Goal: Task Accomplishment & Management: Manage account settings

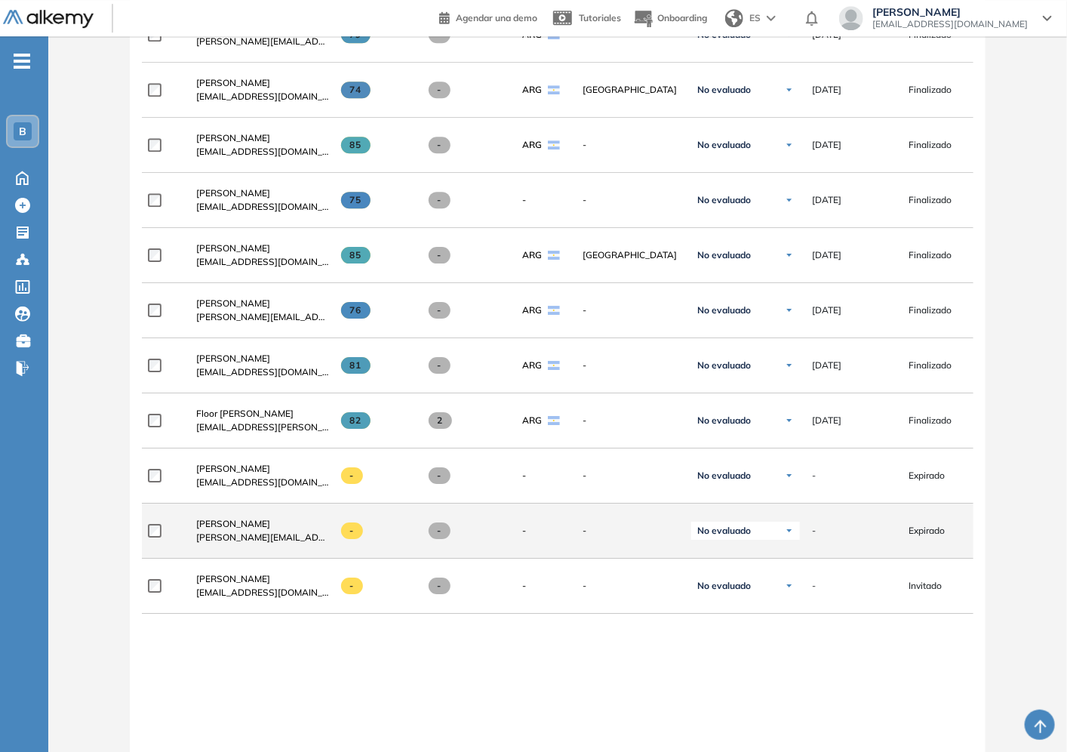
click at [288, 542] on span "[PERSON_NAME][EMAIL_ADDRESS][PERSON_NAME][DOMAIN_NAME]" at bounding box center [262, 538] width 133 height 14
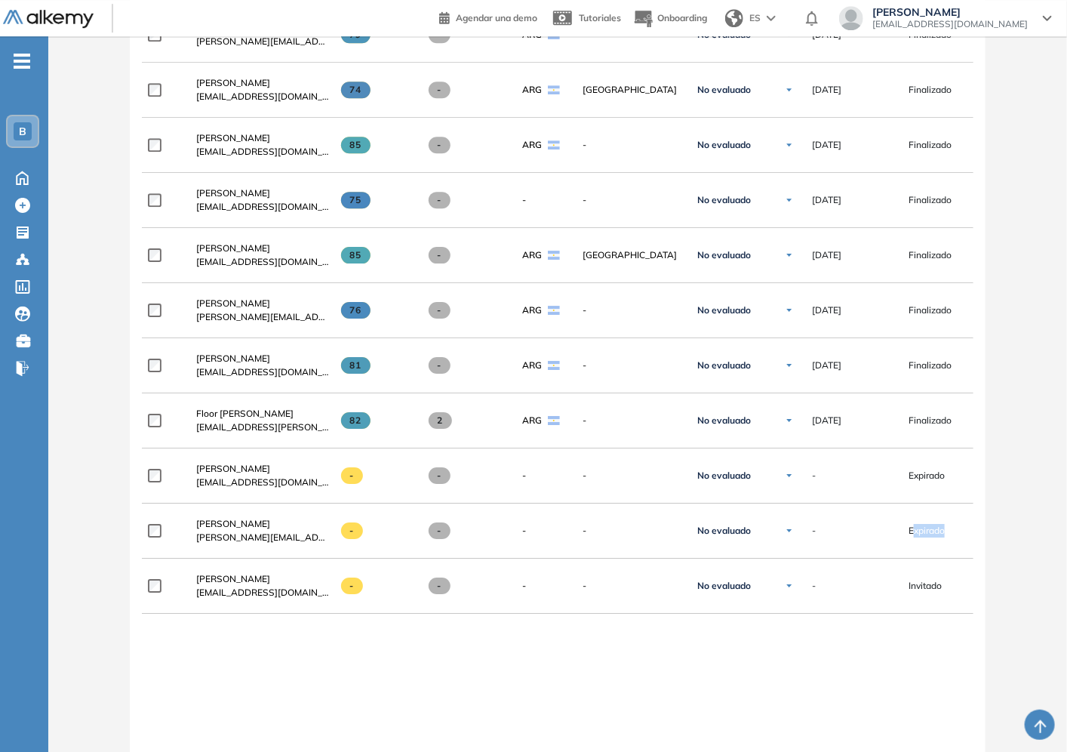
drag, startPoint x: 915, startPoint y: 532, endPoint x: 1018, endPoint y: 536, distance: 102.7
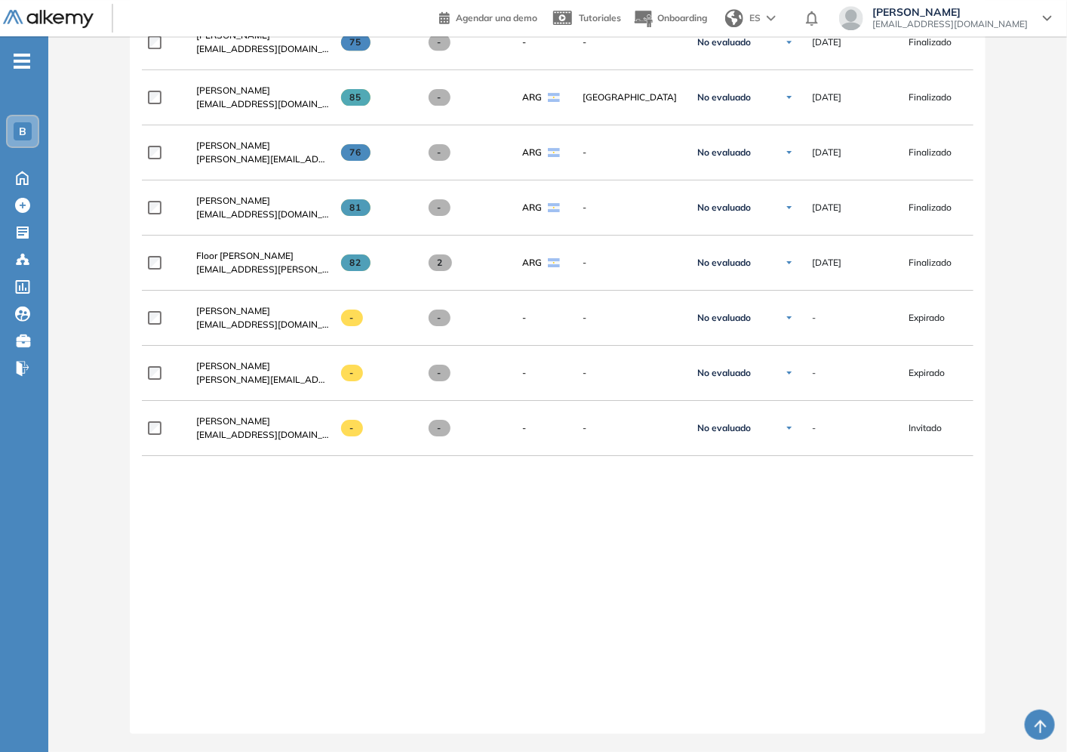
drag, startPoint x: 370, startPoint y: 714, endPoint x: 748, endPoint y: 690, distance: 379.0
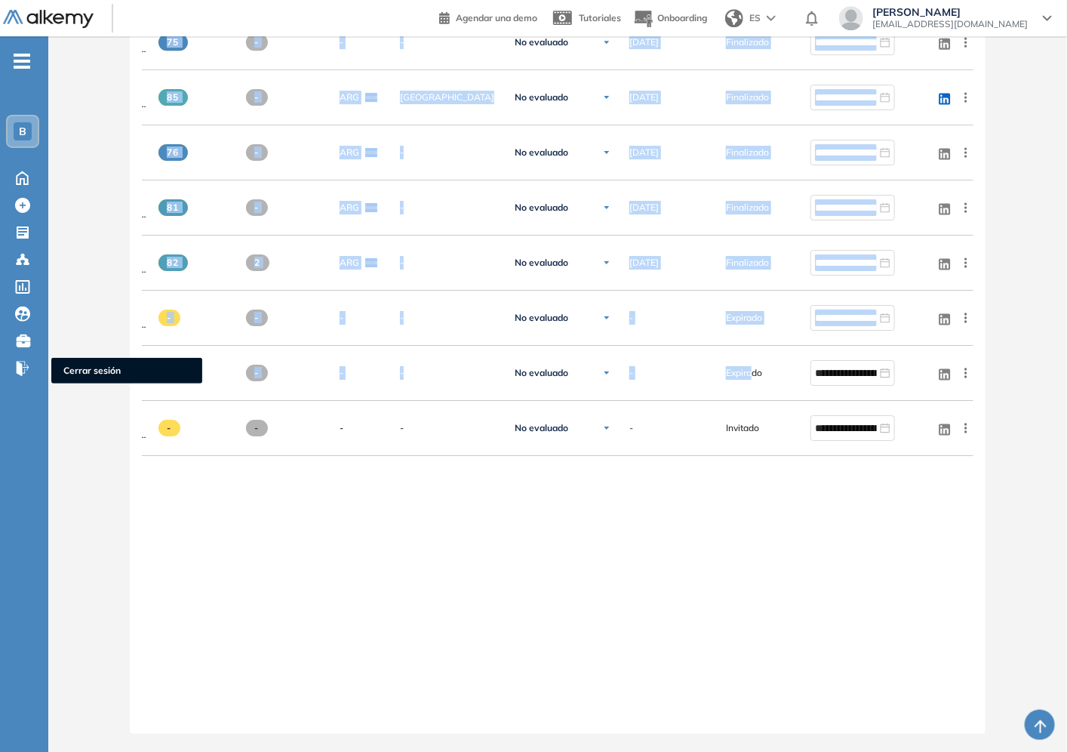
drag, startPoint x: 751, startPoint y: 367, endPoint x: 0, endPoint y: 374, distance: 751.1
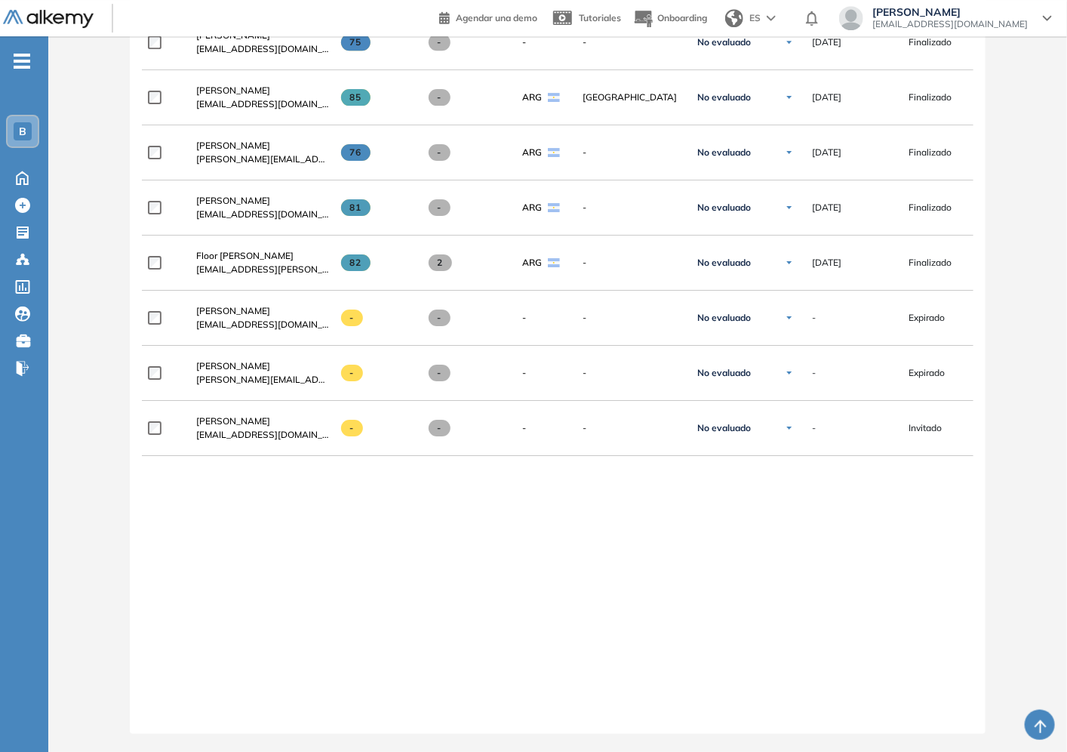
scroll to position [0, 183]
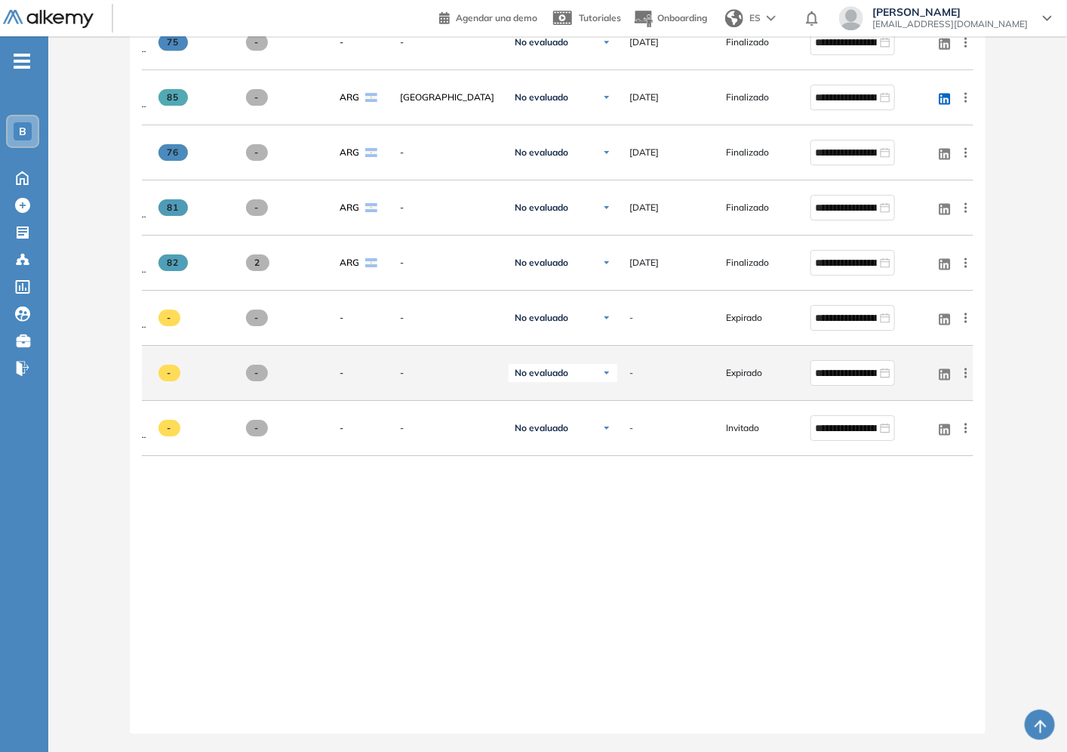
click at [967, 370] on icon at bounding box center [966, 372] width 15 height 15
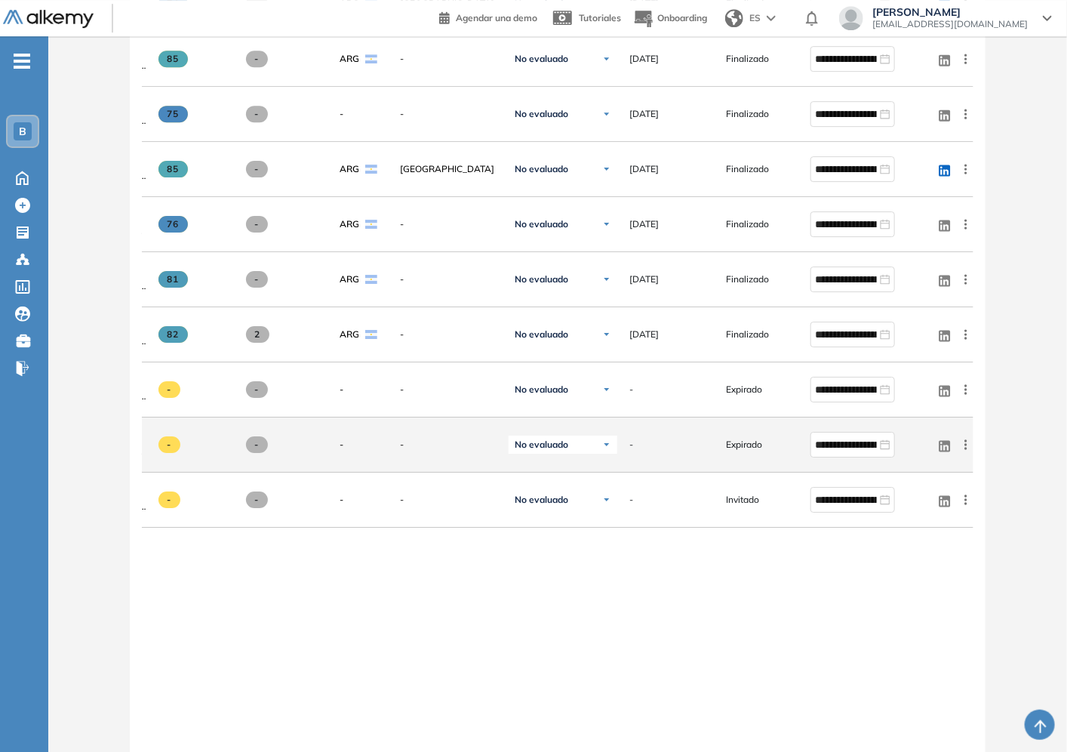
click at [559, 451] on span "No evaluado" at bounding box center [542, 445] width 54 height 12
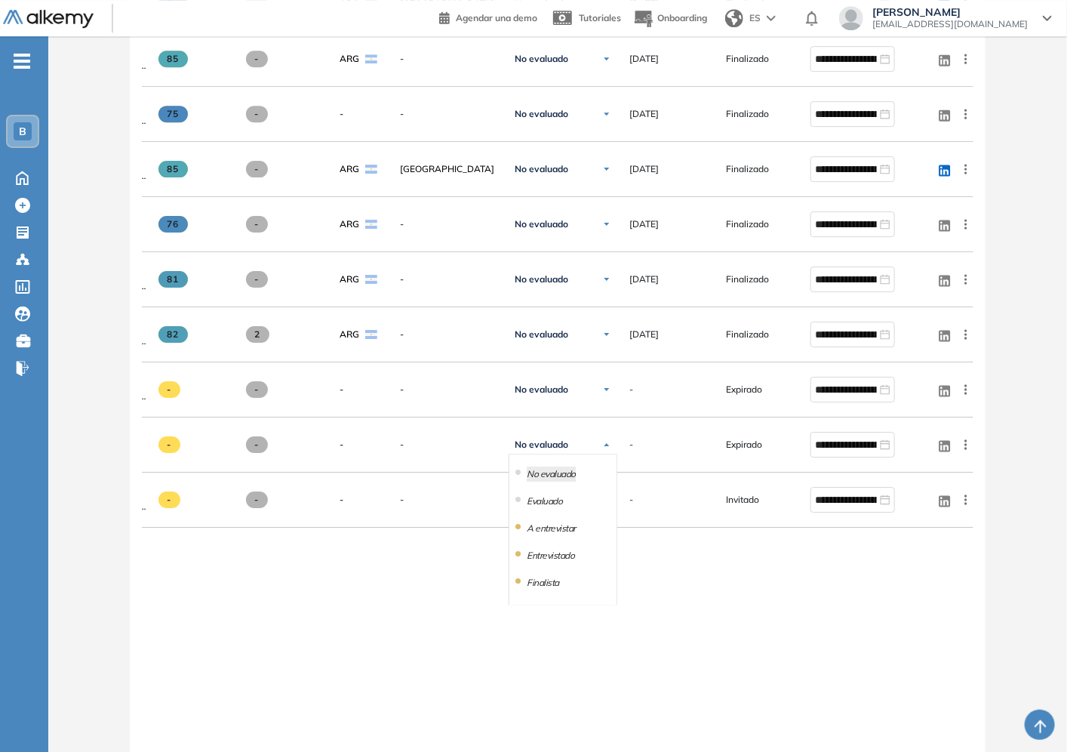
drag, startPoint x: 955, startPoint y: 606, endPoint x: 941, endPoint y: 574, distance: 35.2
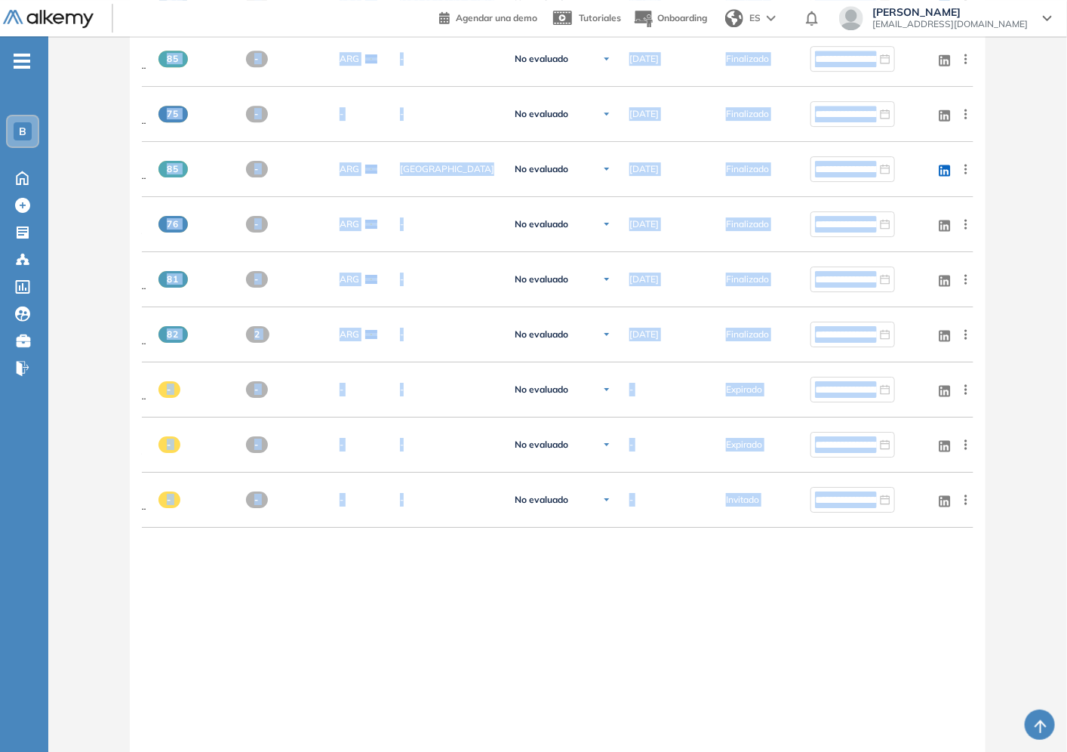
drag, startPoint x: 449, startPoint y: 646, endPoint x: 351, endPoint y: 732, distance: 130.5
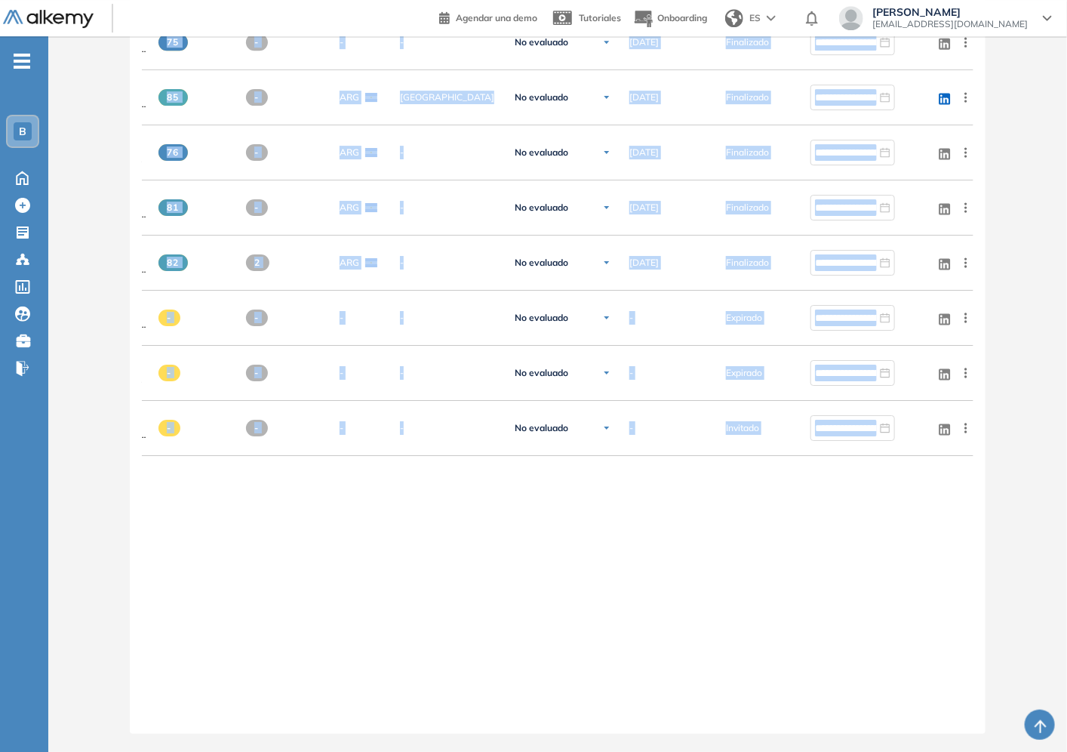
scroll to position [0, 0]
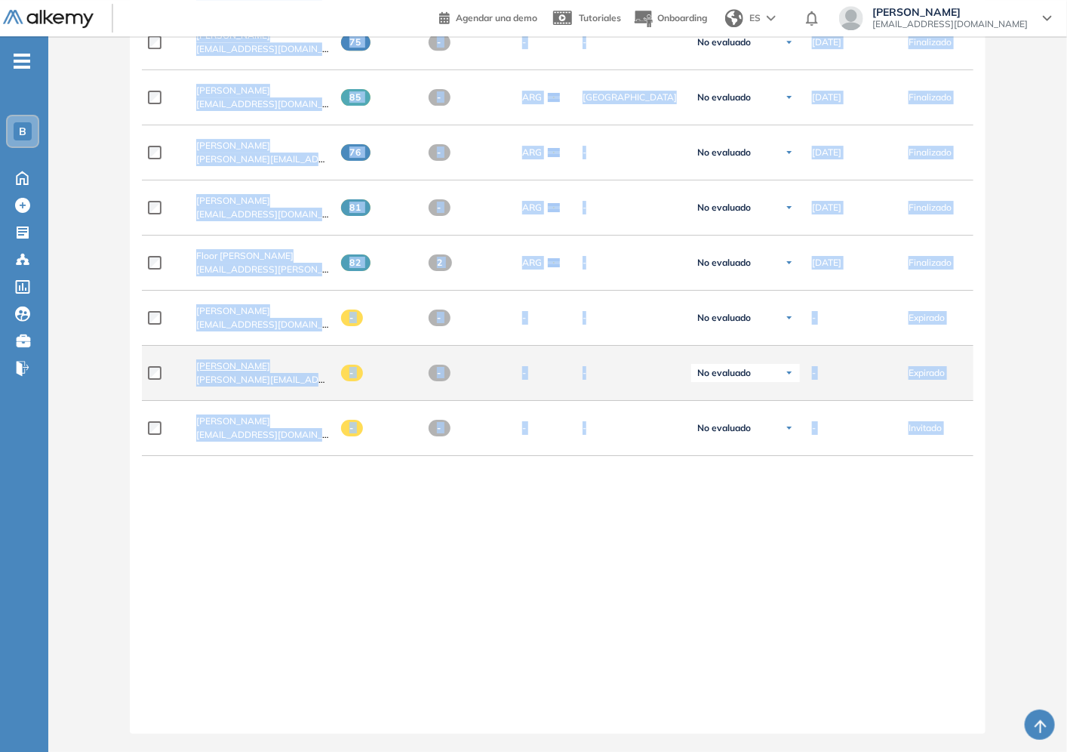
click at [223, 360] on span "[PERSON_NAME]" at bounding box center [233, 365] width 74 height 11
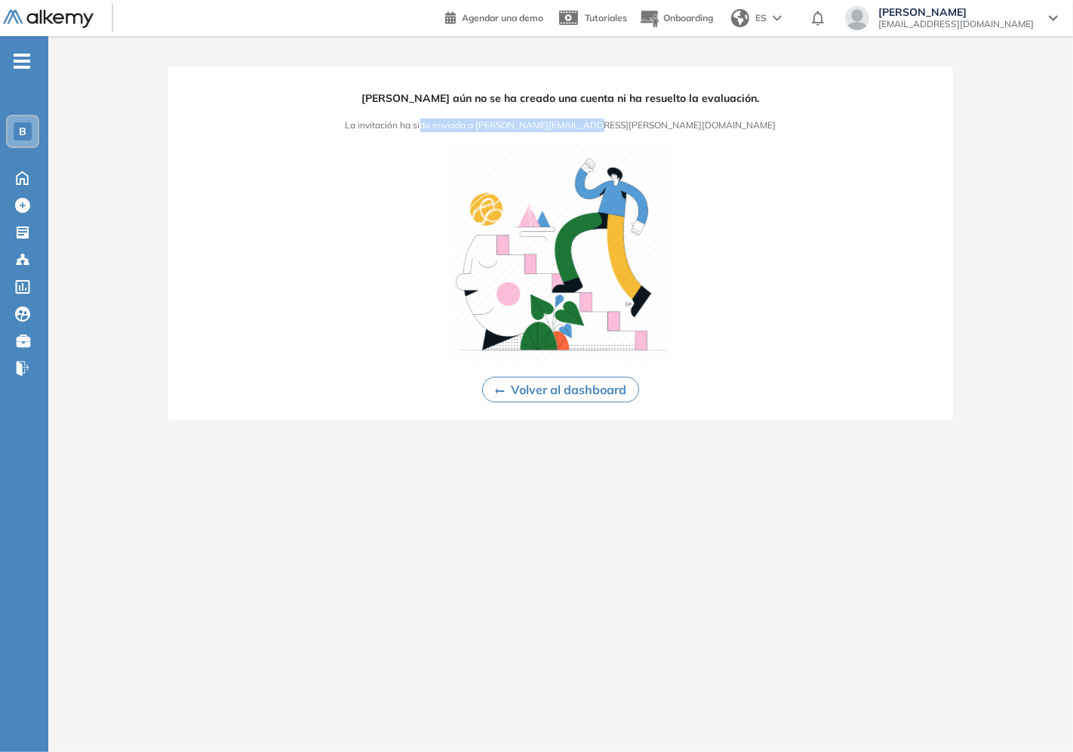
drag, startPoint x: 514, startPoint y: 125, endPoint x: 703, endPoint y: 125, distance: 188.7
click at [703, 125] on div "[PERSON_NAME] aún no se ha creado una cuenta ni ha resuelto la evaluación. La i…" at bounding box center [560, 243] width 785 height 354
click at [703, 124] on div "[PERSON_NAME] aún no se ha creado una cuenta ni ha resuelto la evaluación. La i…" at bounding box center [560, 243] width 785 height 354
click at [699, 121] on div "[PERSON_NAME] aún no se ha creado una cuenta ni ha resuelto la evaluación. La i…" at bounding box center [560, 243] width 785 height 354
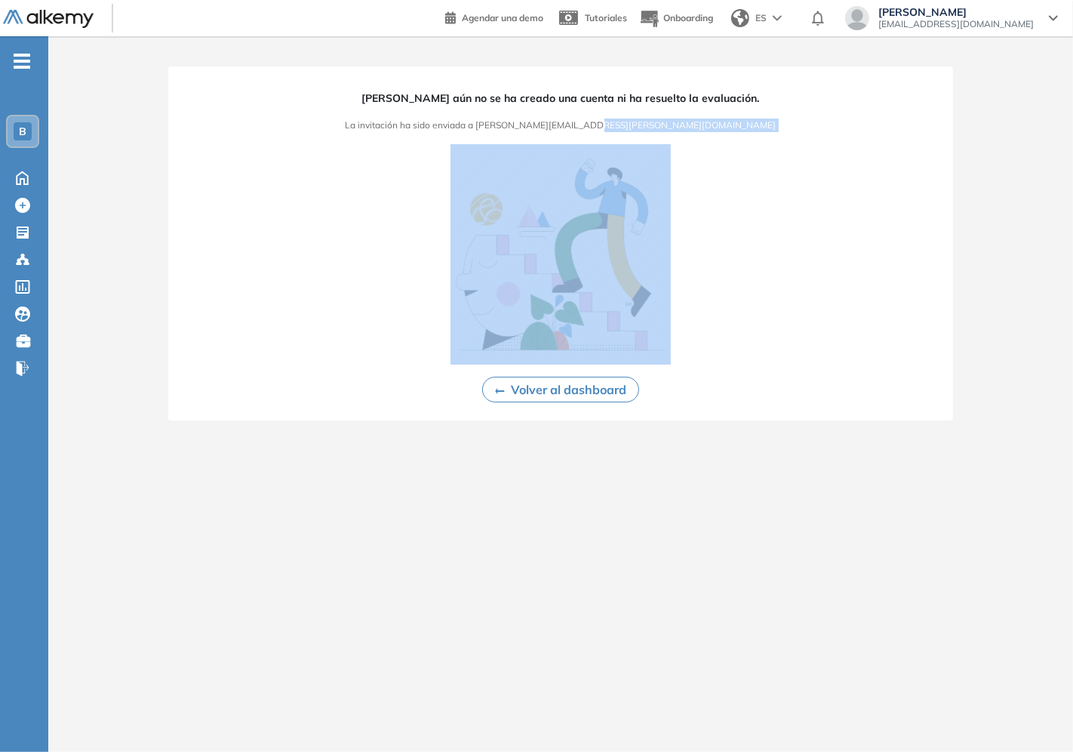
click at [699, 121] on div "[PERSON_NAME] aún no se ha creado una cuenta ni ha resuelto la evaluación. La i…" at bounding box center [560, 243] width 785 height 354
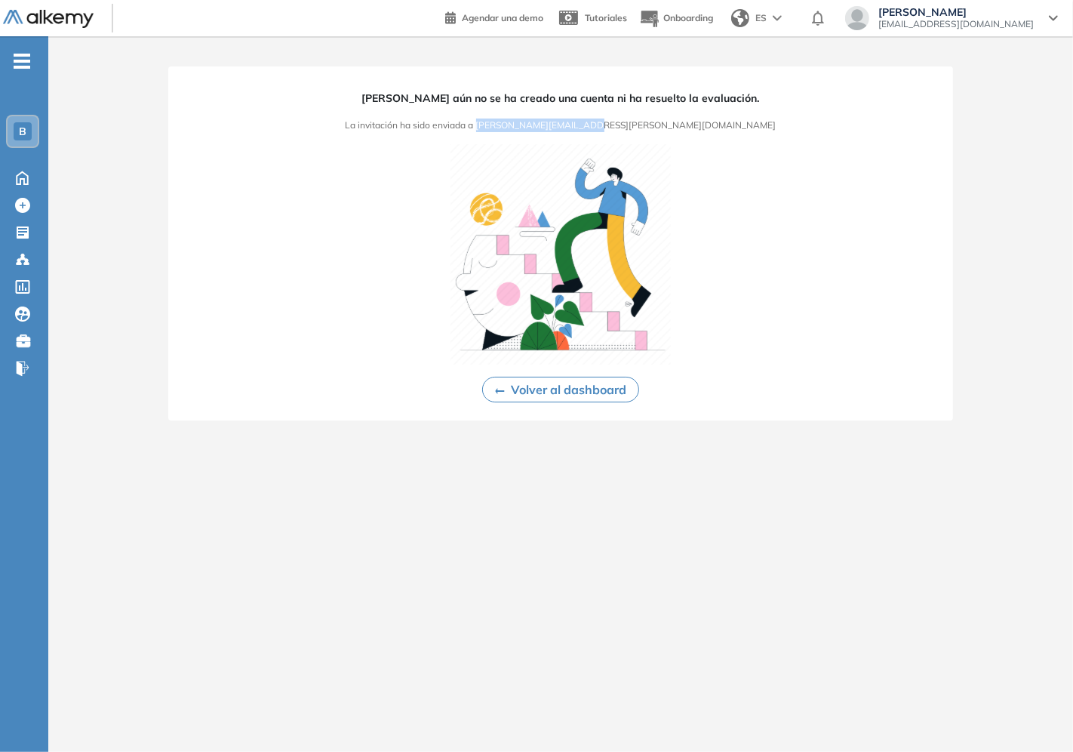
drag, startPoint x: 574, startPoint y: 121, endPoint x: 691, endPoint y: 130, distance: 117.4
click at [691, 130] on div "[PERSON_NAME] aún no se ha creado una cuenta ni ha resuelto la evaluación. La i…" at bounding box center [560, 243] width 785 height 354
drag, startPoint x: 691, startPoint y: 130, endPoint x: 670, endPoint y: 125, distance: 21.1
click at [689, 129] on div "[PERSON_NAME] aún no se ha creado una cuenta ni ha resuelto la evaluación. La i…" at bounding box center [560, 243] width 785 height 354
click at [670, 125] on span "La invitación ha sido enviada a [PERSON_NAME][EMAIL_ADDRESS][PERSON_NAME][DOMAI…" at bounding box center [561, 126] width 431 height 14
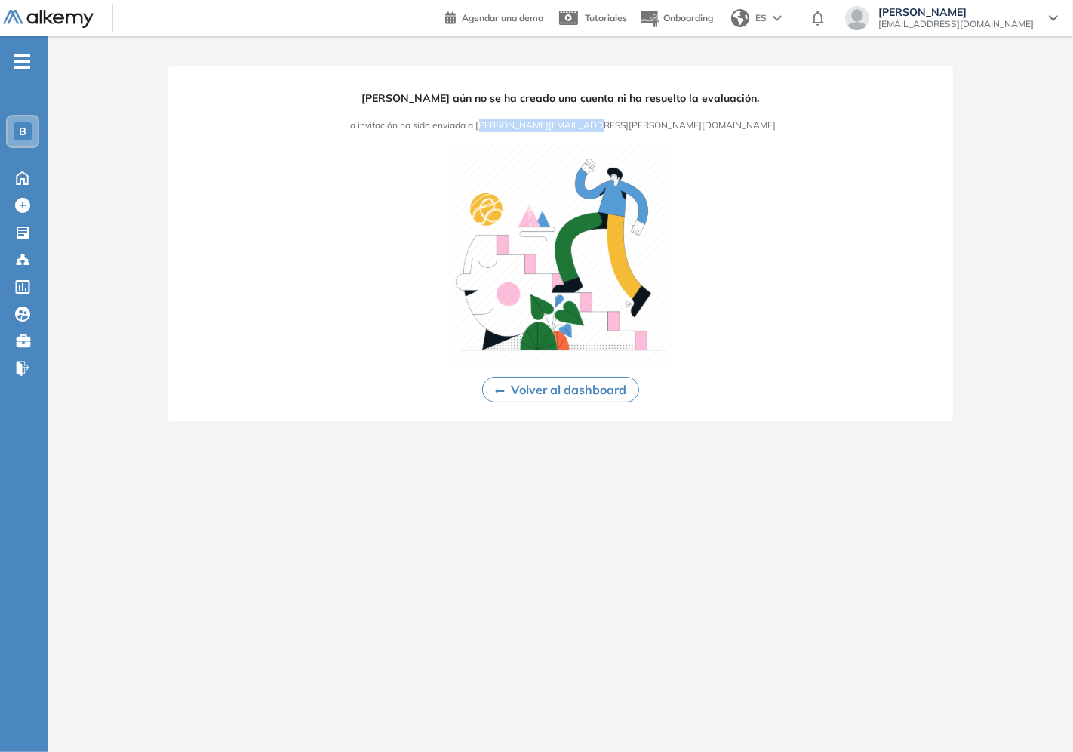
drag, startPoint x: 690, startPoint y: 125, endPoint x: 580, endPoint y: 131, distance: 110.4
click at [580, 131] on div "[PERSON_NAME] aún no se ha creado una cuenta ni ha resuelto la evaluación. La i…" at bounding box center [560, 243] width 785 height 354
click at [576, 127] on span "La invitación ha sido enviada a [PERSON_NAME][EMAIL_ADDRESS][PERSON_NAME][DOMAI…" at bounding box center [561, 126] width 431 height 14
drag, startPoint x: 574, startPoint y: 125, endPoint x: 676, endPoint y: 132, distance: 102.1
click at [676, 132] on div "[PERSON_NAME] aún no se ha creado una cuenta ni ha resuelto la evaluación. La i…" at bounding box center [560, 243] width 785 height 354
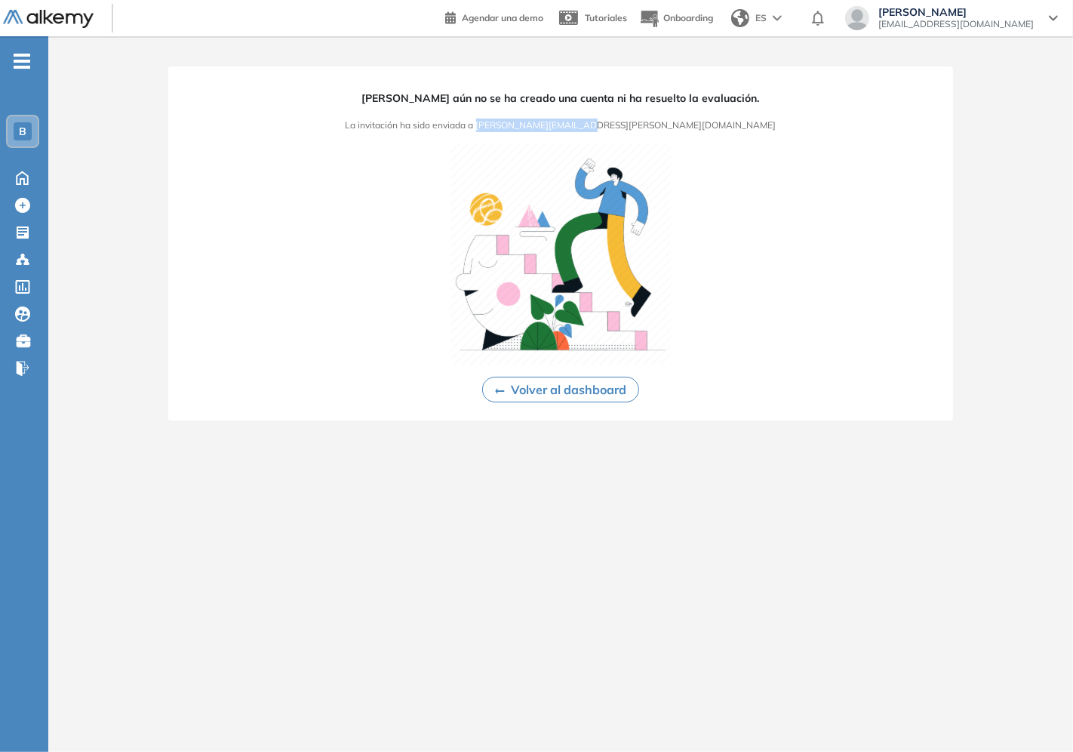
click at [680, 133] on div "[PERSON_NAME] aún no se ha creado una cuenta ni ha resuelto la evaluación. La i…" at bounding box center [560, 243] width 785 height 354
click at [540, 262] on img at bounding box center [561, 254] width 220 height 220
